Goal: Go to known website: Access a specific website the user already knows

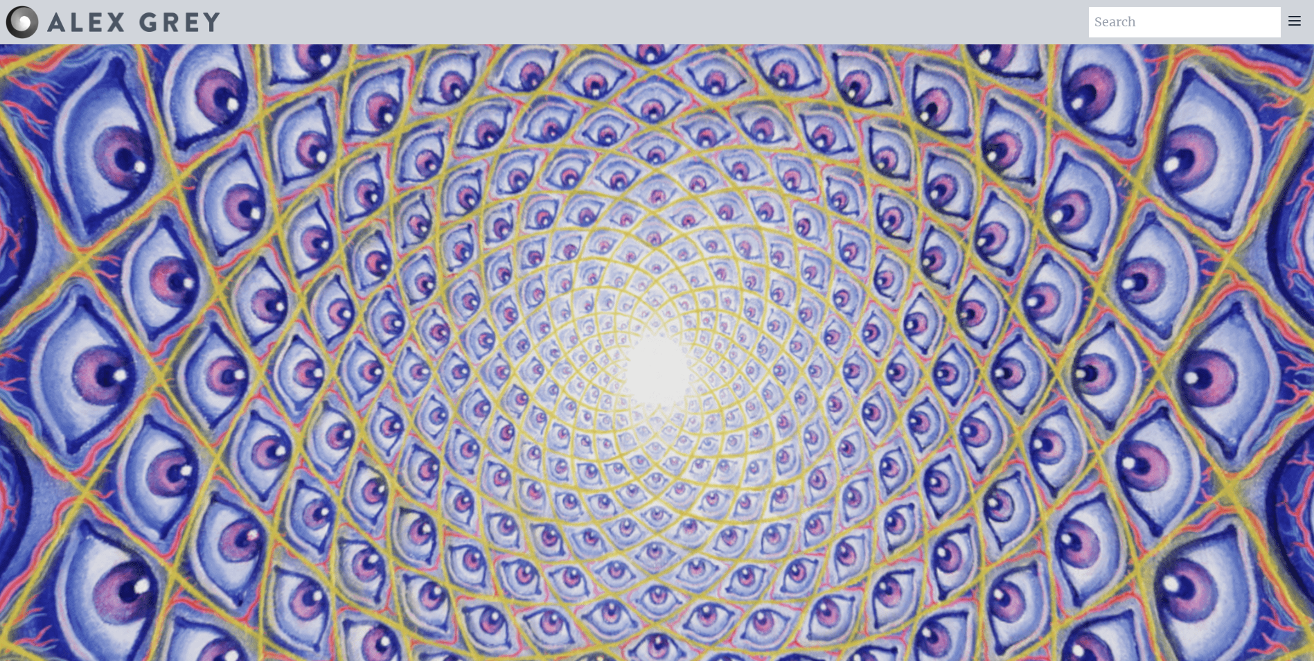
click at [96, 30] on img at bounding box center [133, 21] width 172 height 19
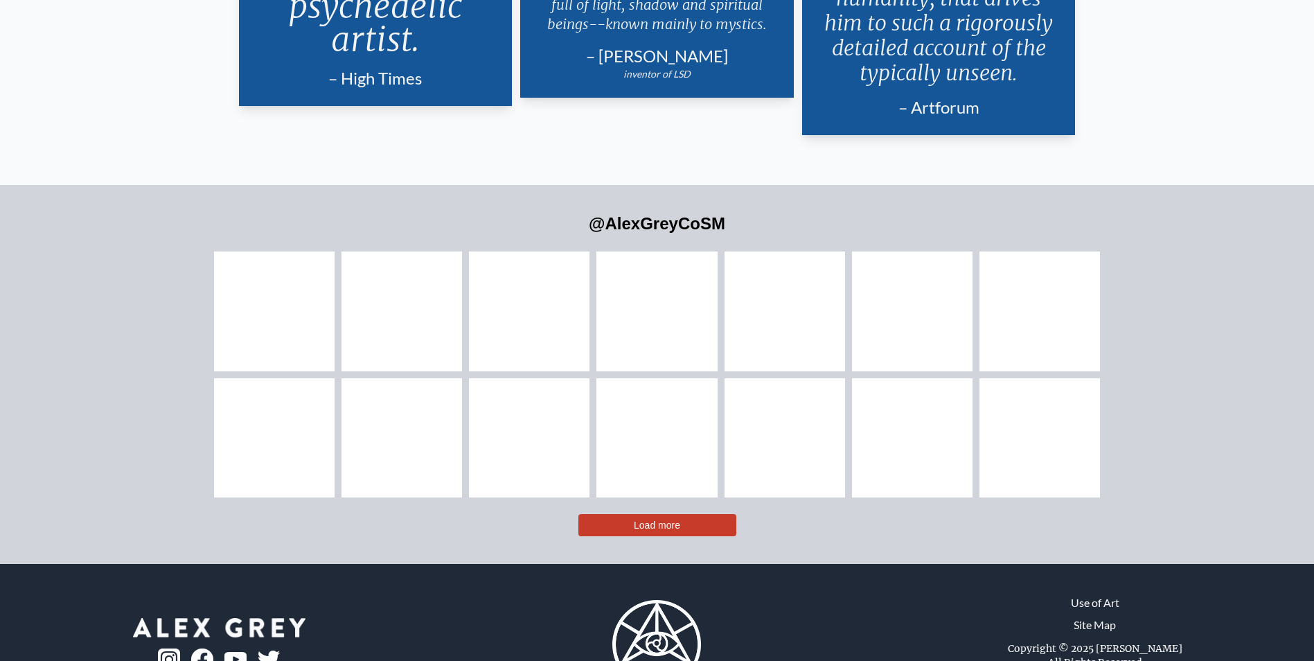
scroll to position [3394, 0]
